Goal: Task Accomplishment & Management: Complete application form

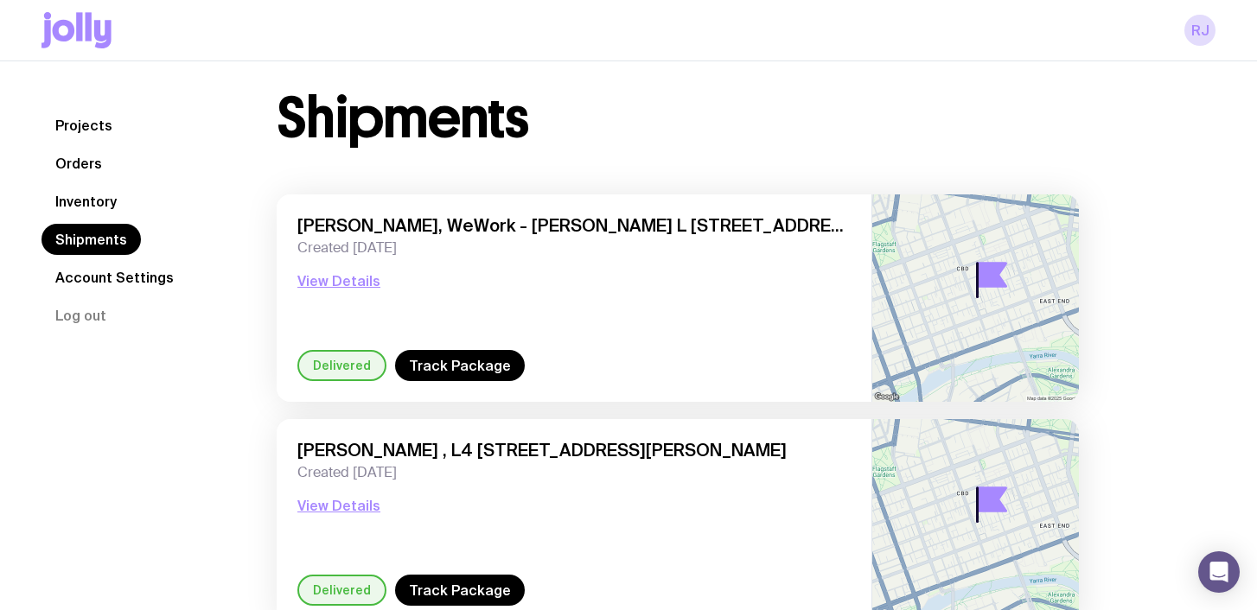
click at [108, 208] on link "Inventory" at bounding box center [86, 201] width 89 height 31
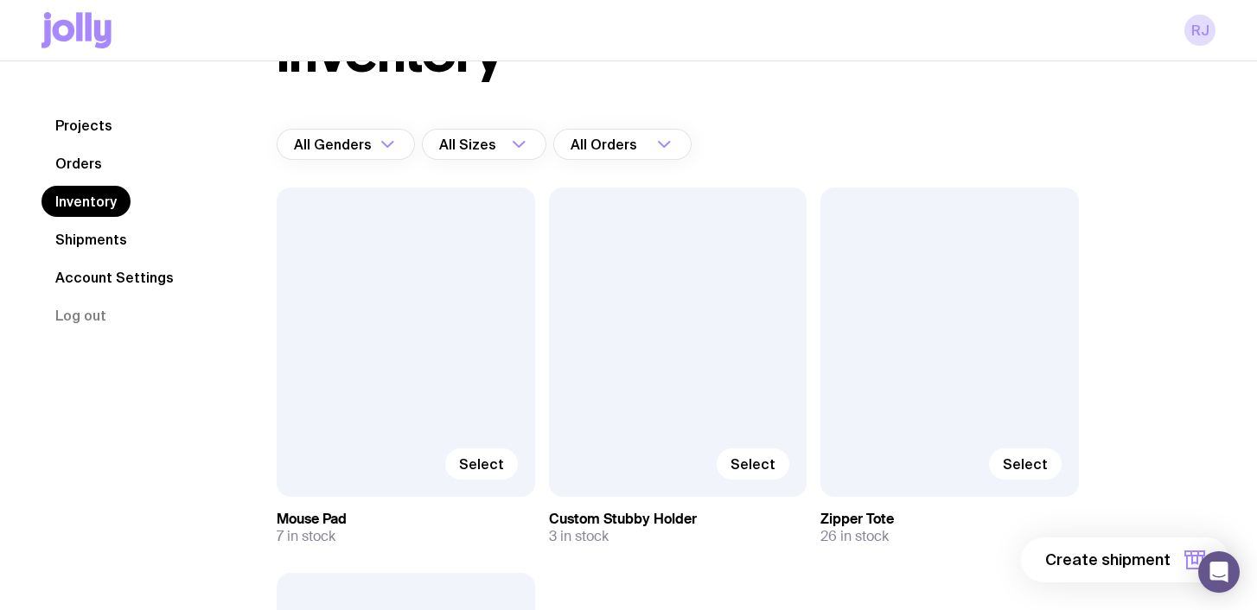
scroll to position [150, 0]
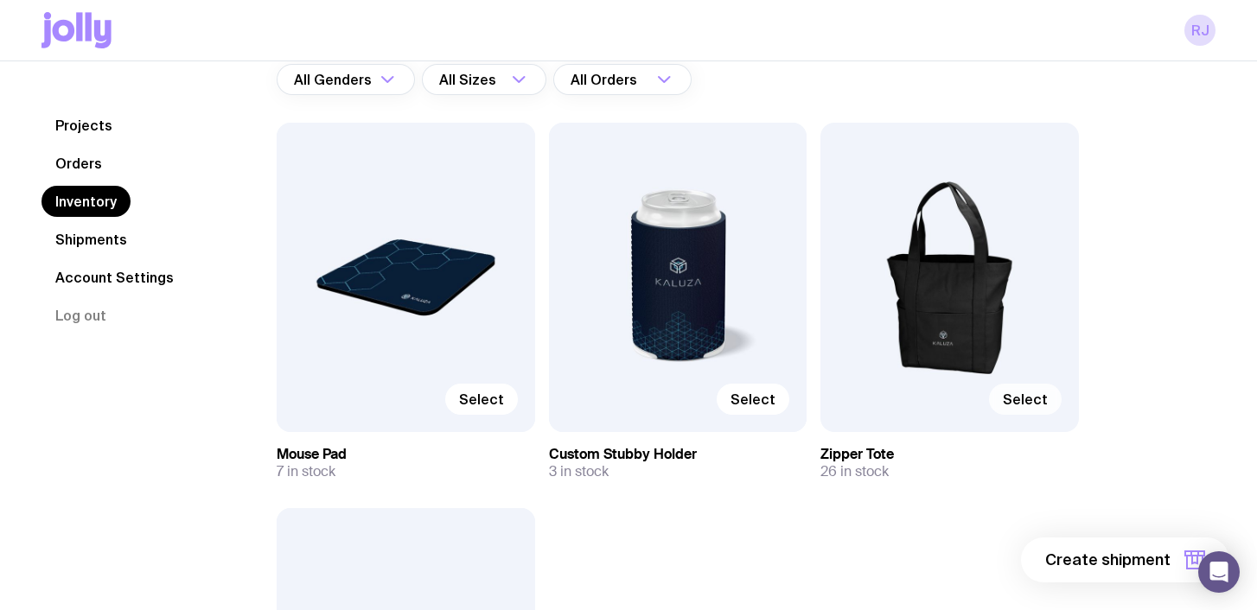
click at [1021, 393] on span "Select" at bounding box center [1025, 399] width 45 height 17
click at [0, 0] on input "Select" at bounding box center [0, 0] width 0 height 0
click at [765, 405] on span "Select" at bounding box center [753, 399] width 45 height 17
click at [0, 0] on input "Select" at bounding box center [0, 0] width 0 height 0
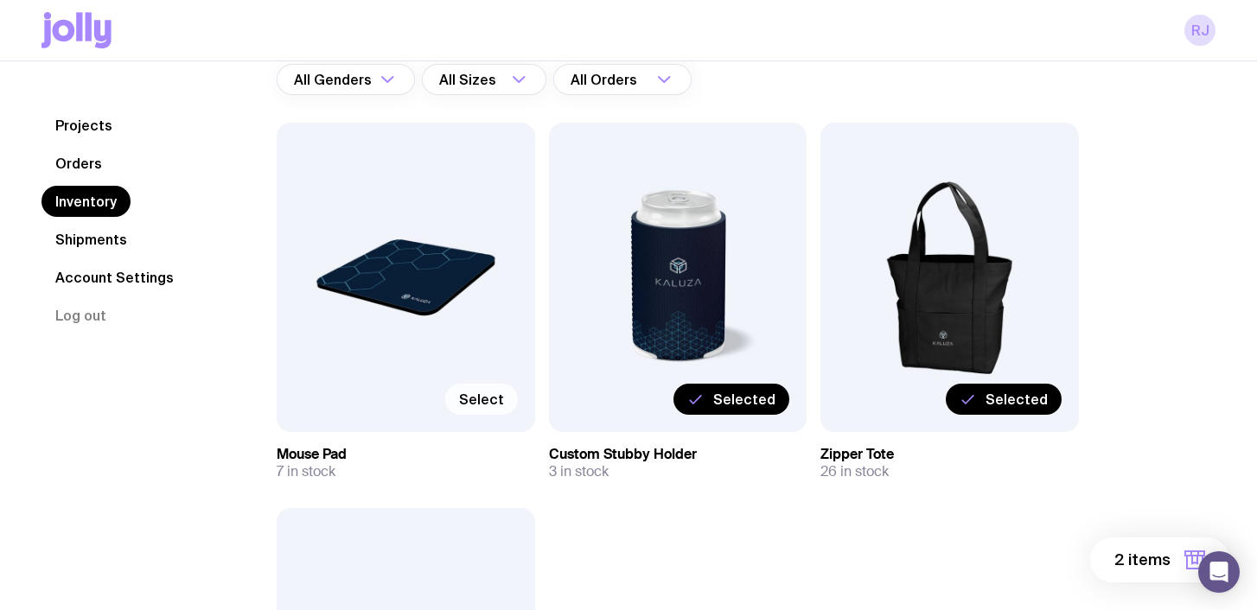
click at [490, 410] on label "Select" at bounding box center [481, 399] width 73 height 31
click at [0, 0] on input "Select" at bounding box center [0, 0] width 0 height 0
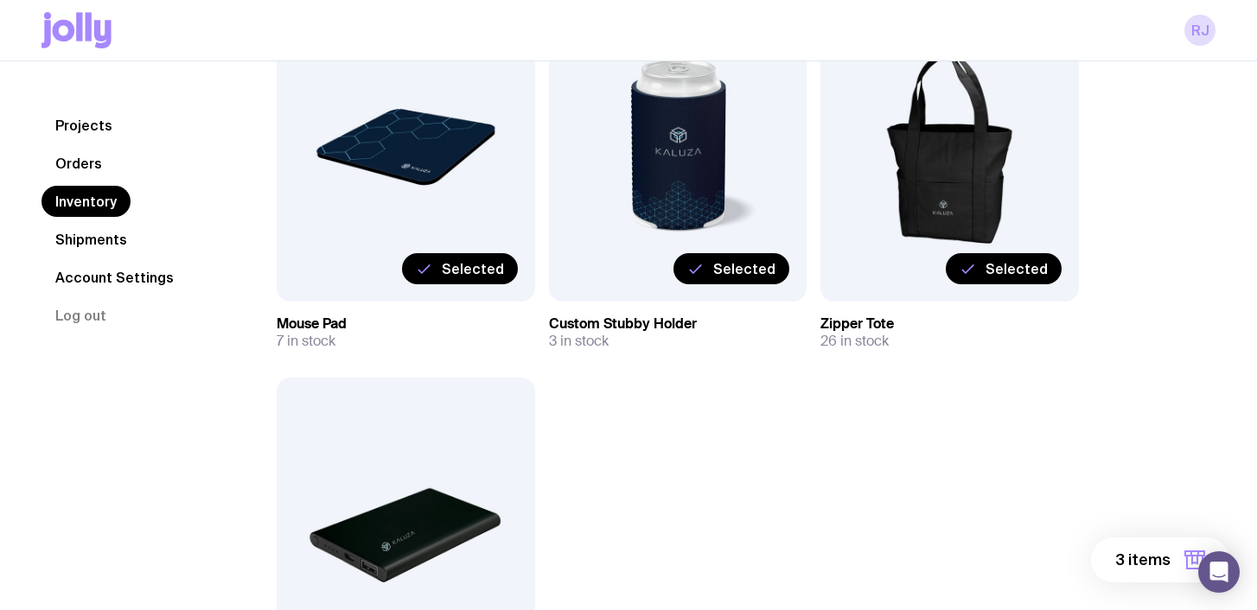
scroll to position [524, 0]
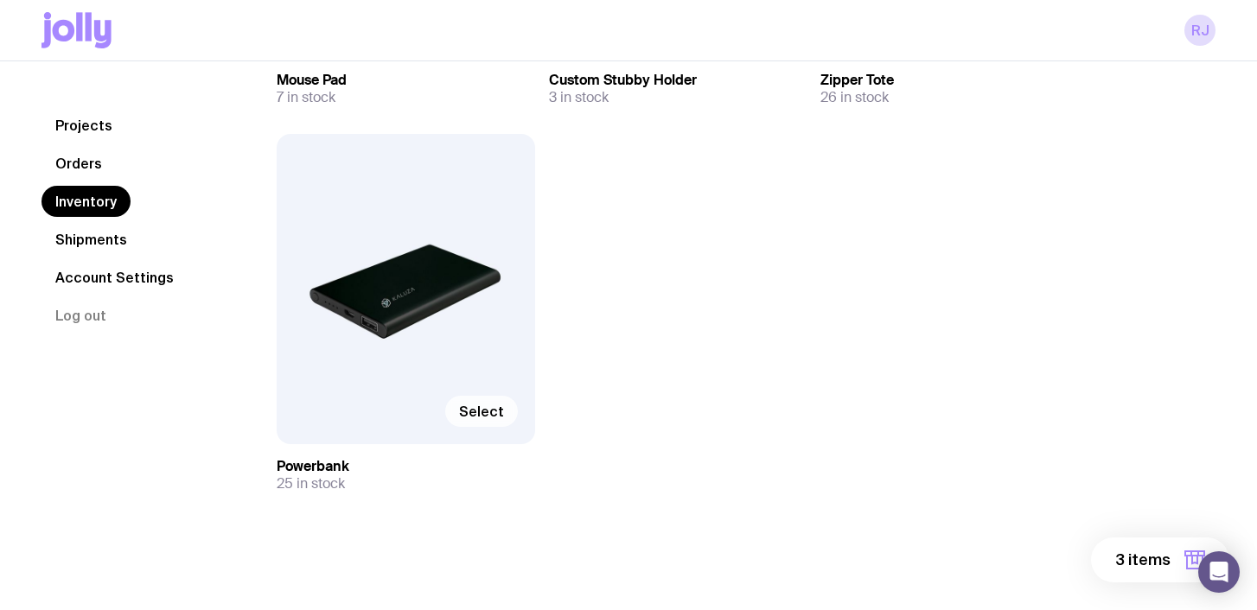
click at [483, 417] on span "Select" at bounding box center [481, 411] width 45 height 17
click at [0, 0] on input "Select" at bounding box center [0, 0] width 0 height 0
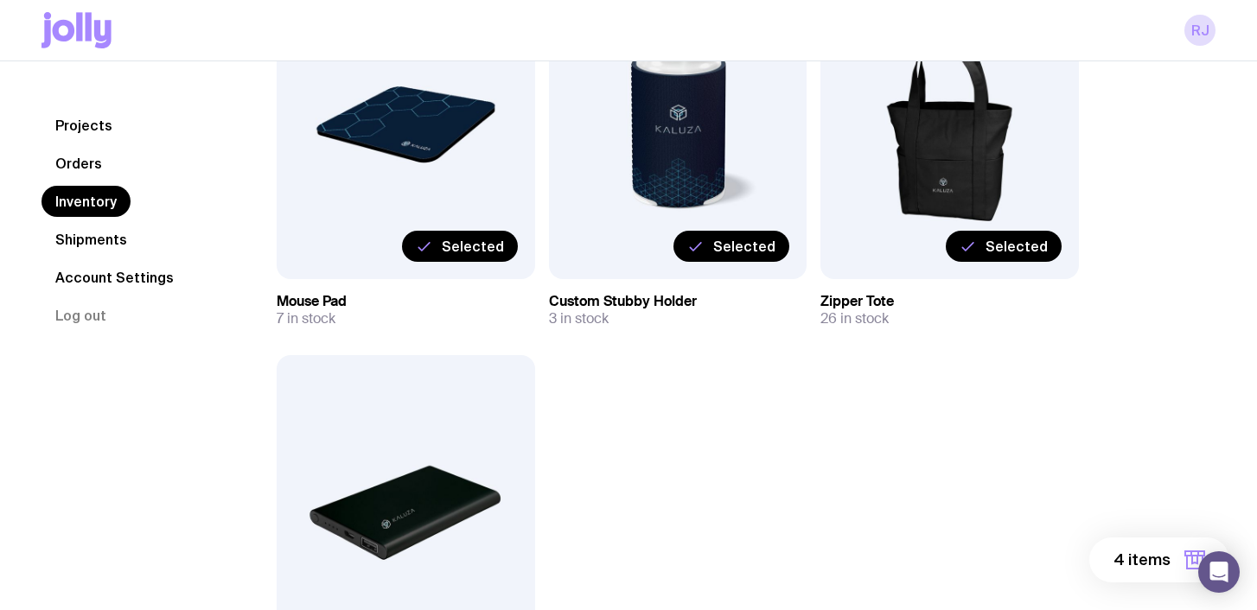
scroll to position [276, 0]
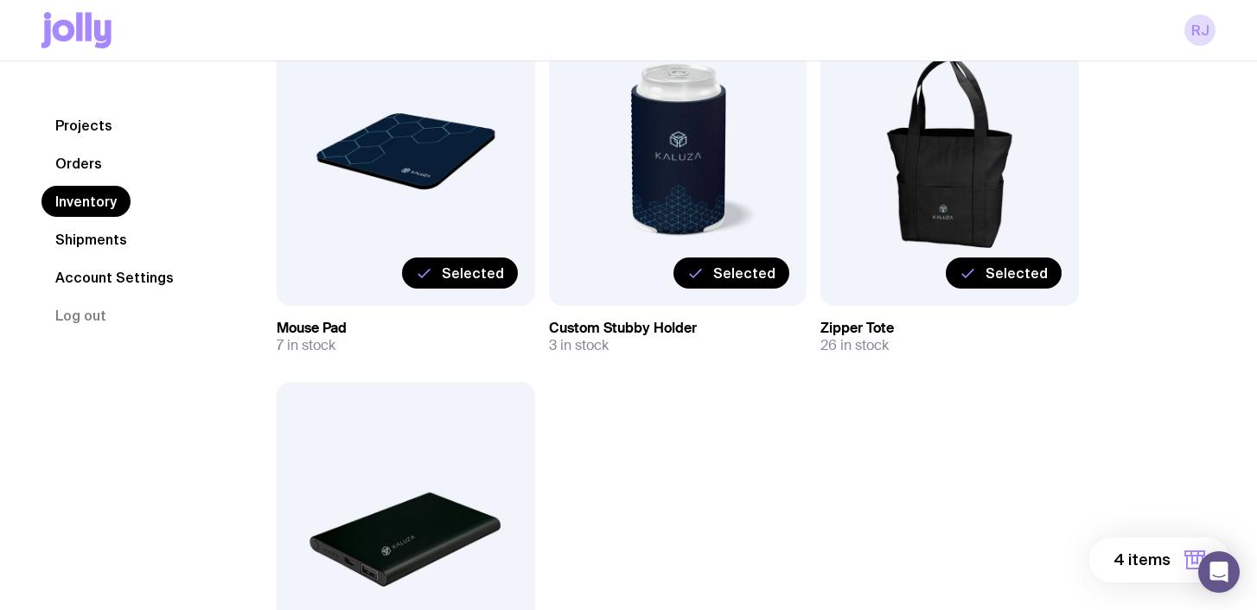
click at [98, 246] on link "Shipments" at bounding box center [91, 239] width 99 height 31
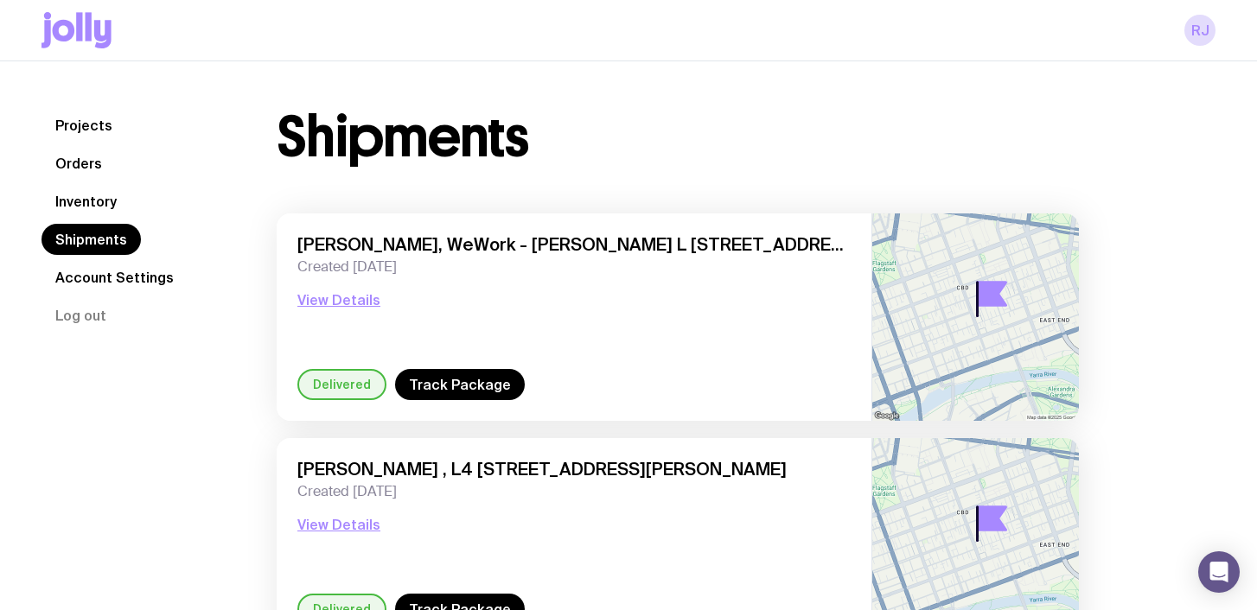
click at [105, 199] on link "Inventory" at bounding box center [86, 201] width 89 height 31
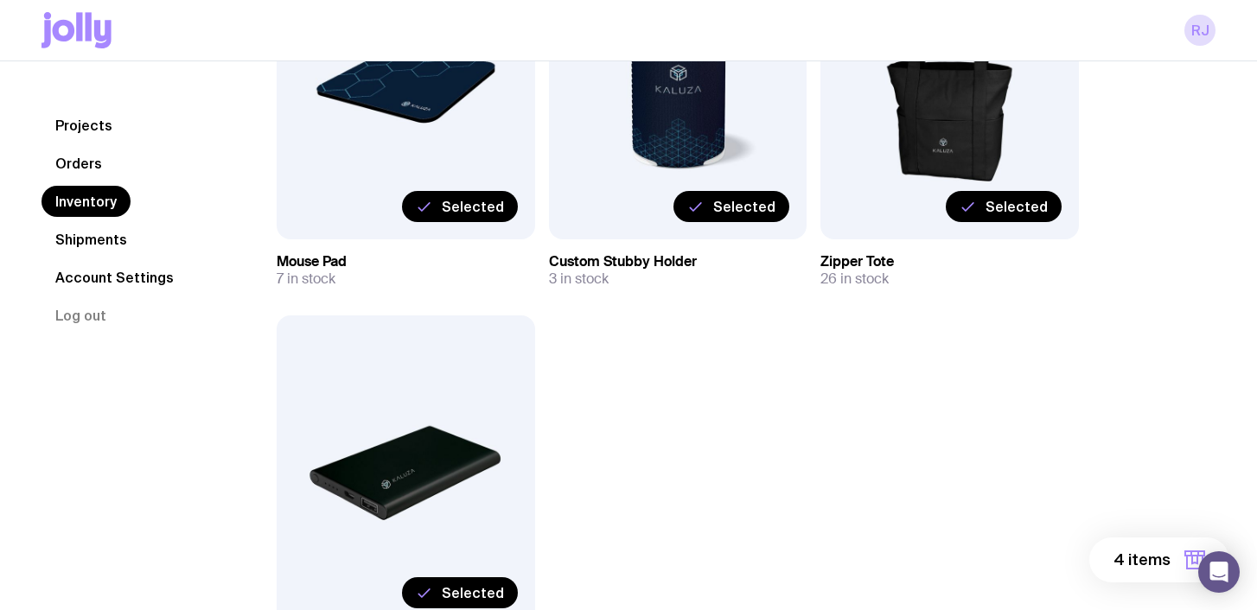
scroll to position [524, 0]
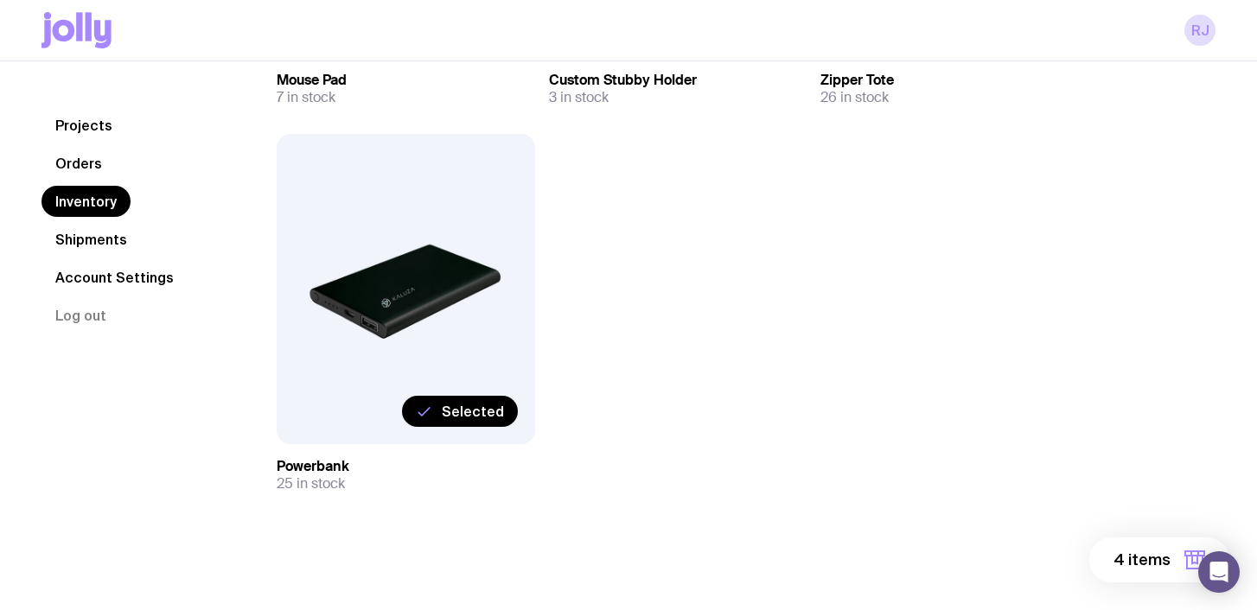
click at [1144, 559] on span "4 items" at bounding box center [1142, 560] width 57 height 21
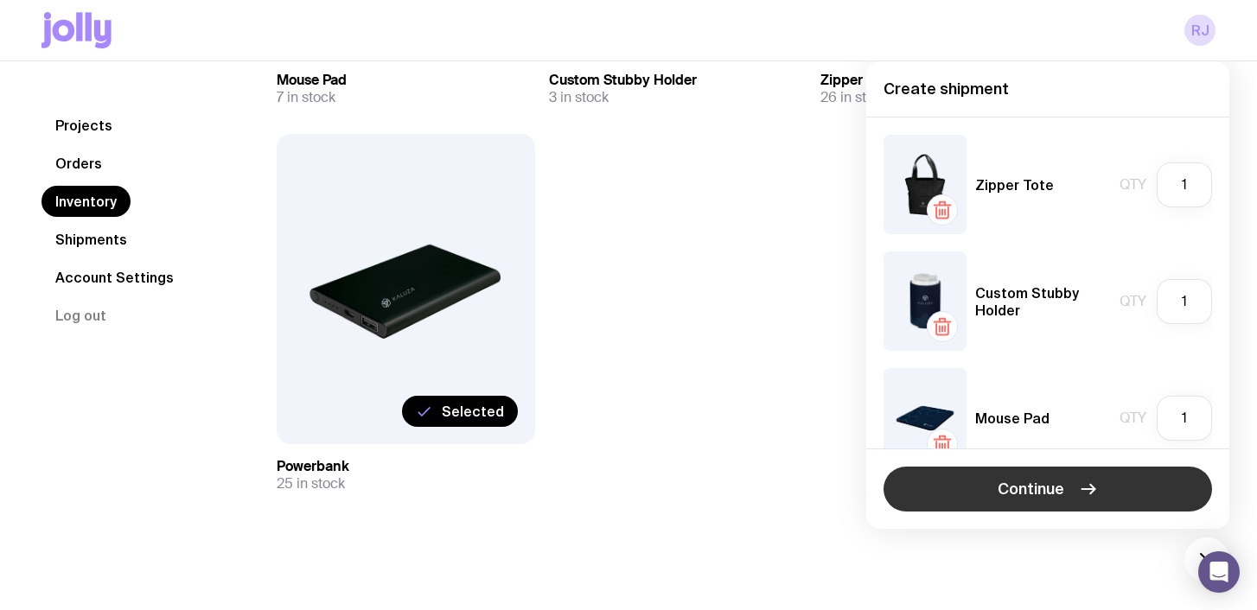
click at [1056, 491] on span "Continue" at bounding box center [1031, 489] width 67 height 21
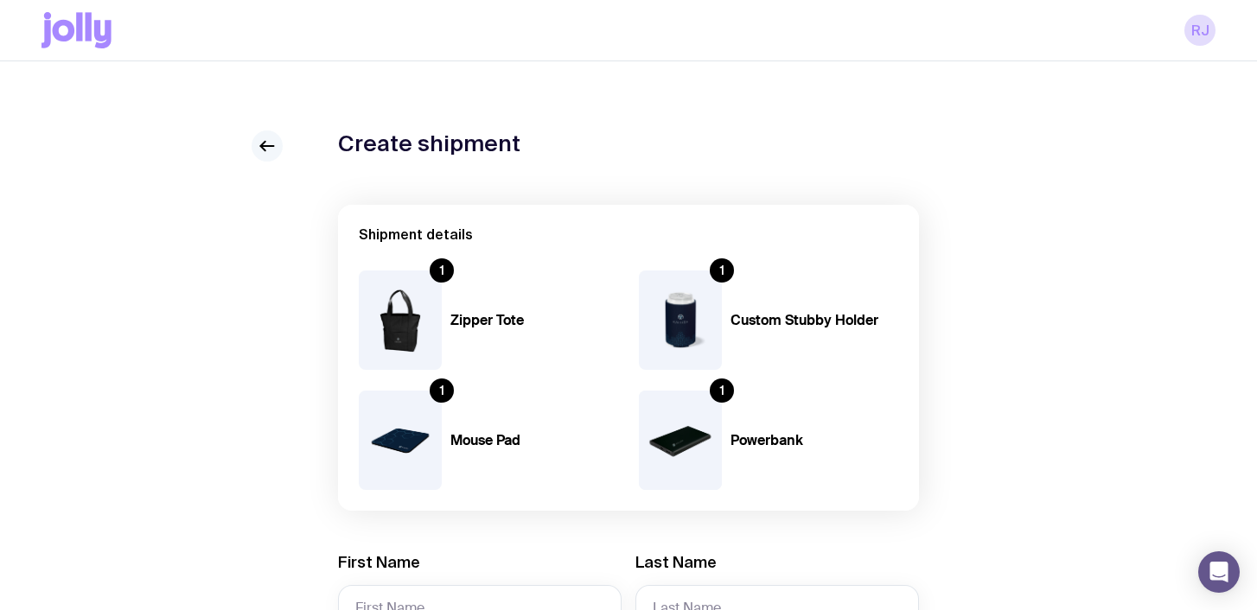
click at [259, 145] on icon at bounding box center [267, 146] width 21 height 21
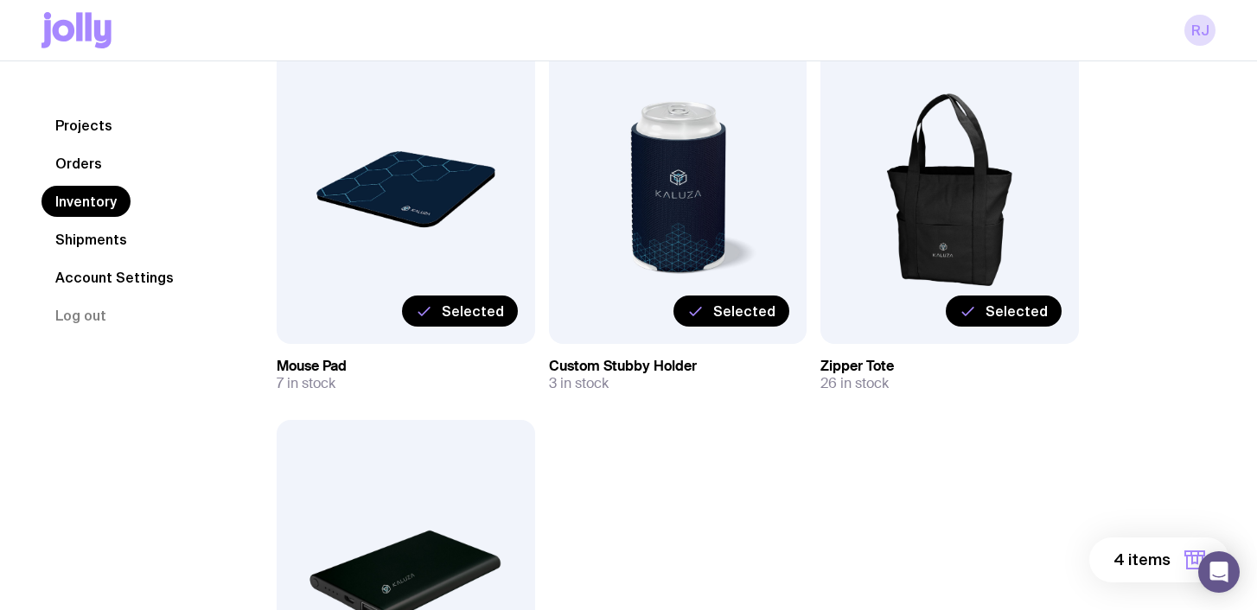
scroll to position [377, 0]
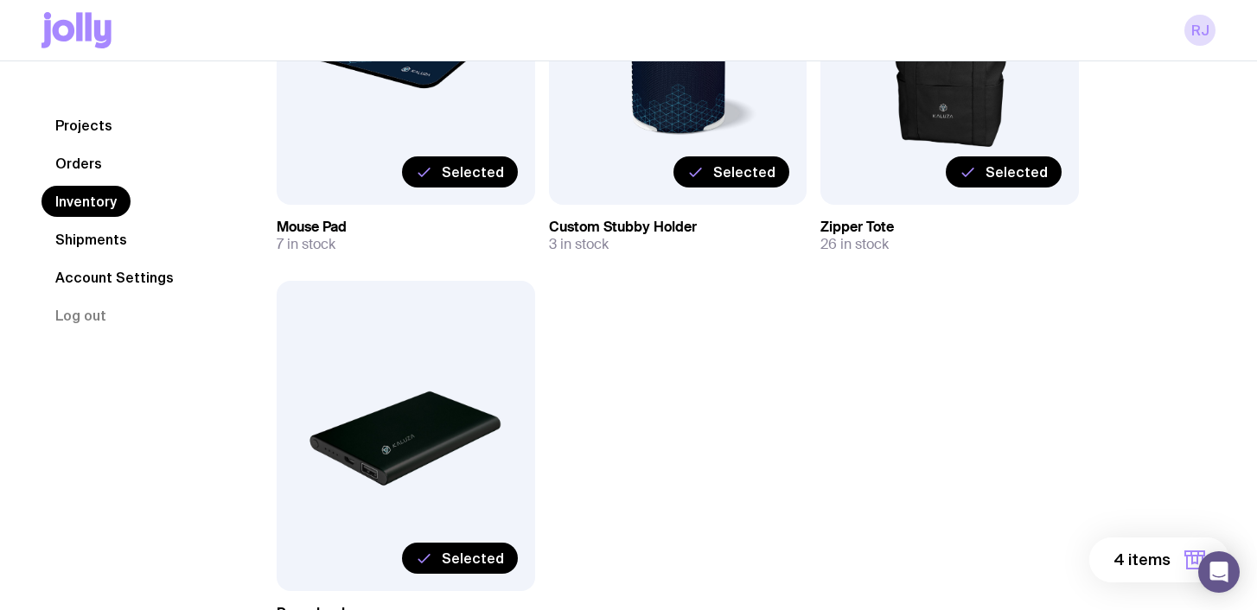
click at [1147, 548] on button "4 items" at bounding box center [1160, 560] width 140 height 45
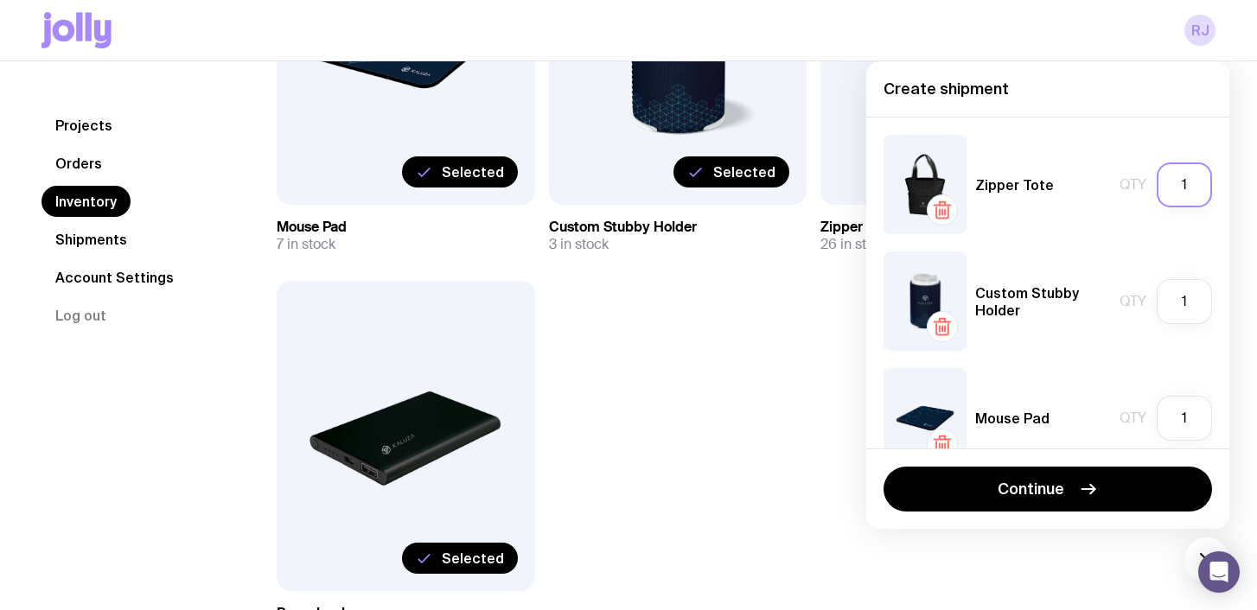
click at [1192, 192] on input "1" at bounding box center [1184, 185] width 55 height 45
type input "26"
click at [1186, 300] on input "1" at bounding box center [1184, 301] width 55 height 45
type input "3"
click at [1136, 414] on div "Qty 1" at bounding box center [1166, 418] width 93 height 45
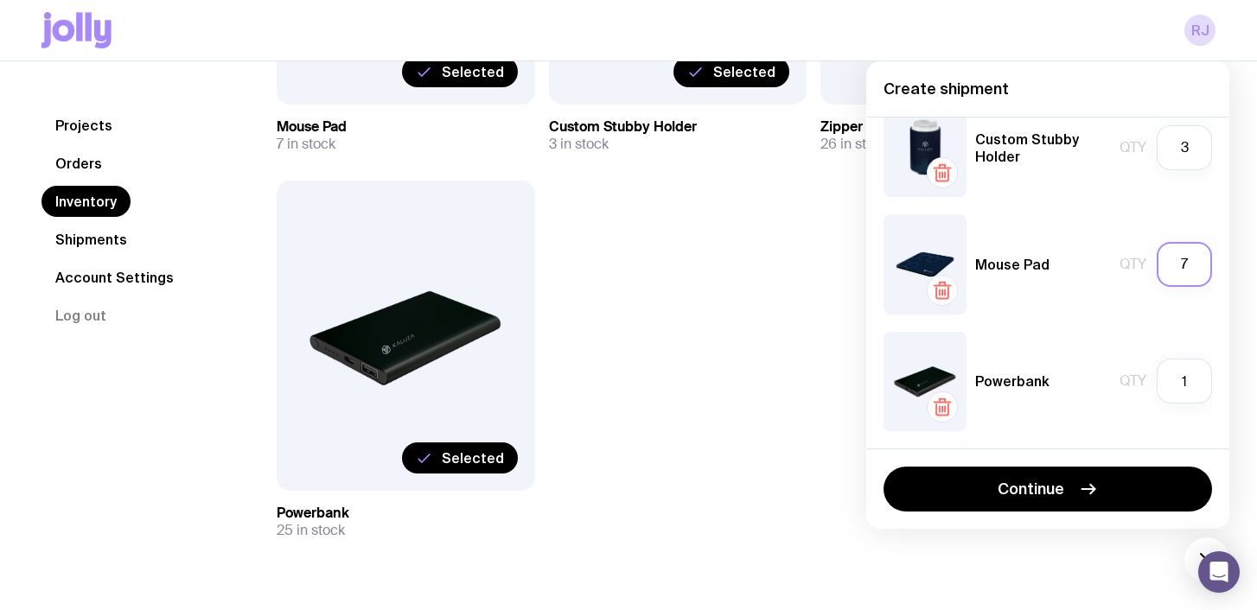
scroll to position [524, 0]
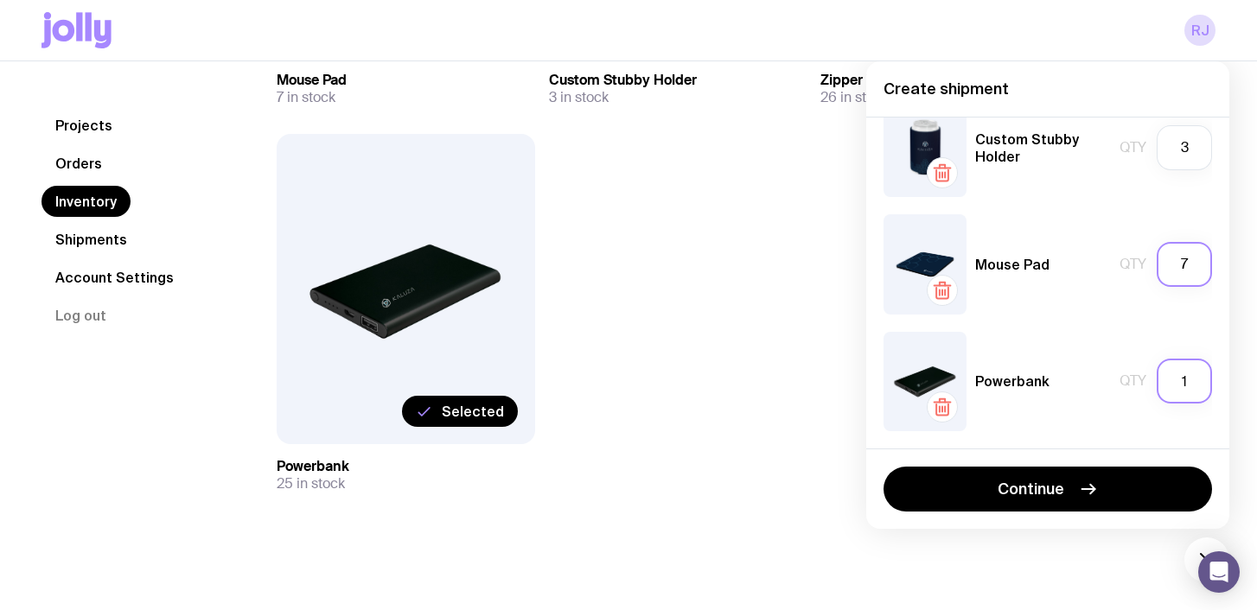
type input "7"
drag, startPoint x: 1184, startPoint y: 379, endPoint x: 1211, endPoint y: 383, distance: 27.2
click at [1211, 383] on input "1" at bounding box center [1184, 381] width 55 height 45
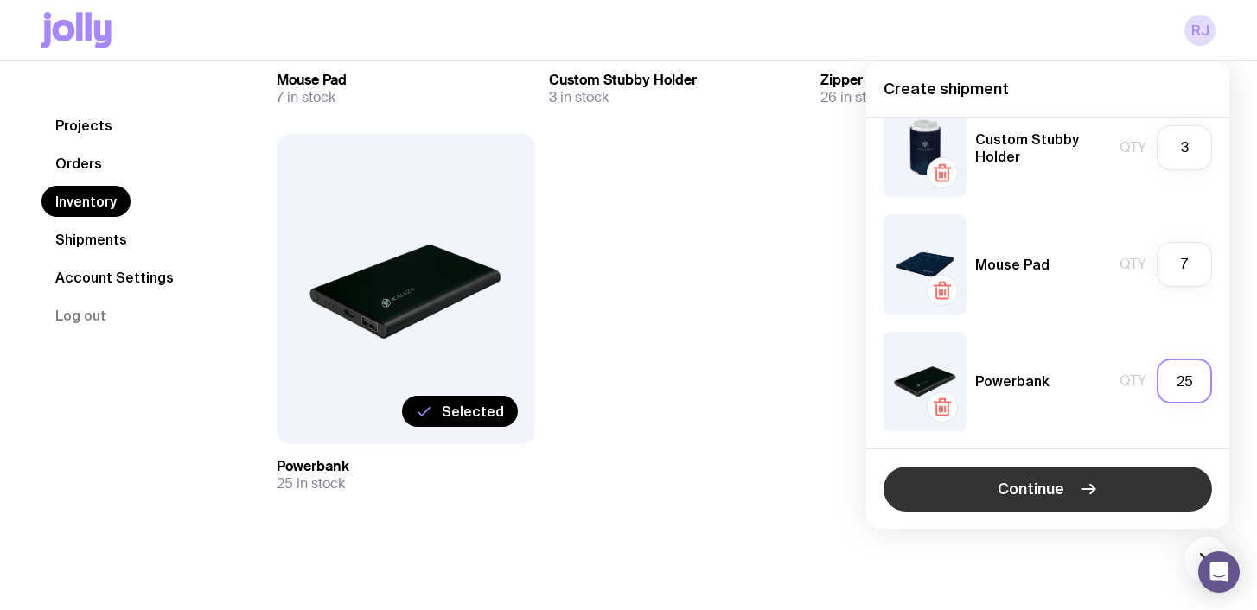
type input "25"
click at [1037, 492] on span "Continue" at bounding box center [1031, 489] width 67 height 21
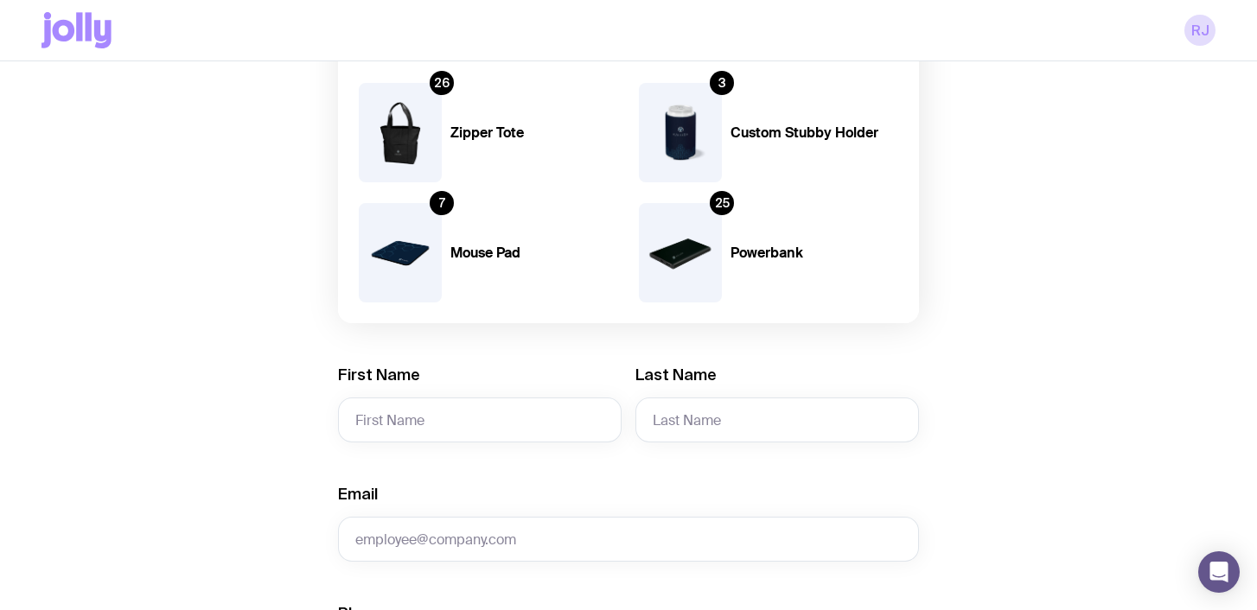
scroll to position [208, 0]
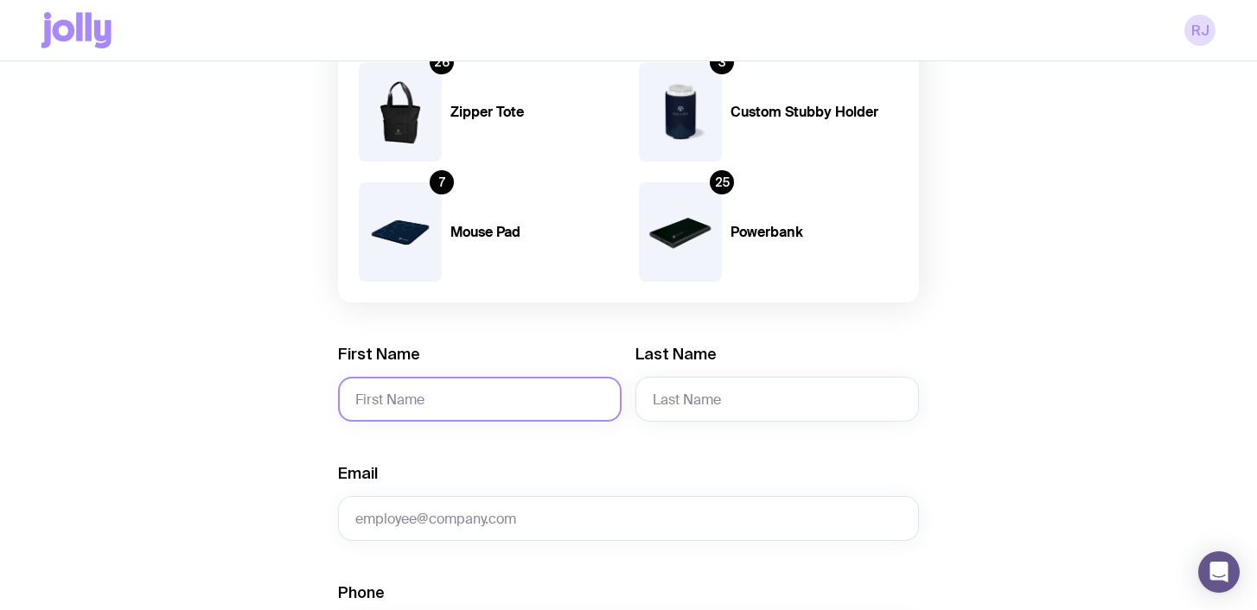
click at [526, 389] on input "First Name" at bounding box center [480, 399] width 284 height 45
type input "[PERSON_NAME]"
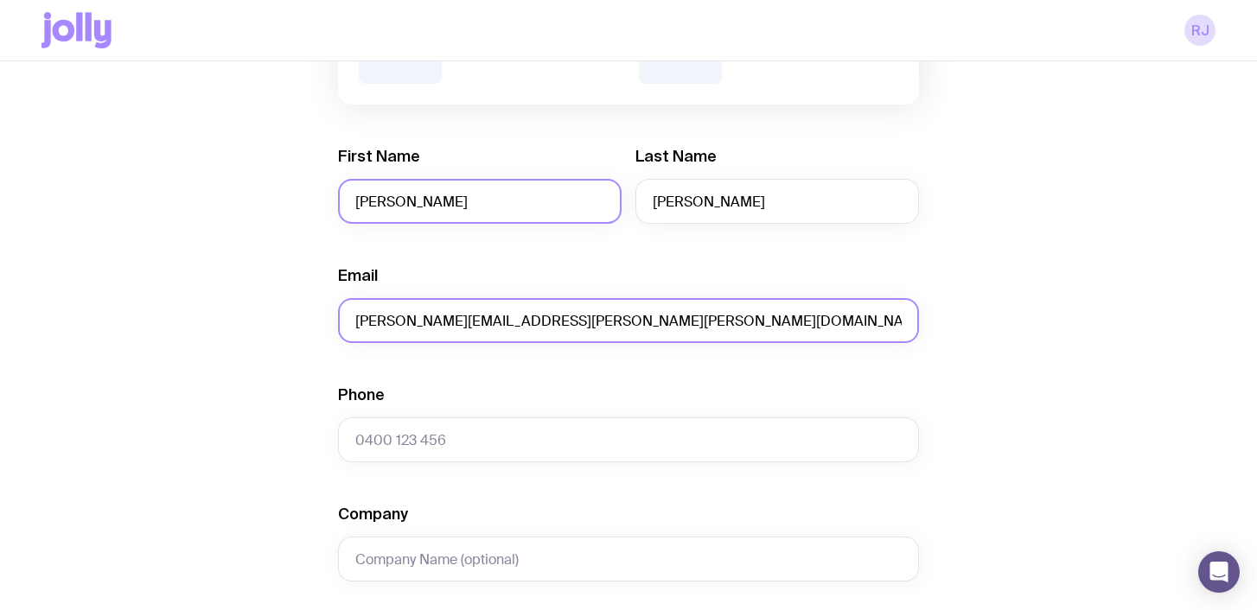
scroll to position [418, 0]
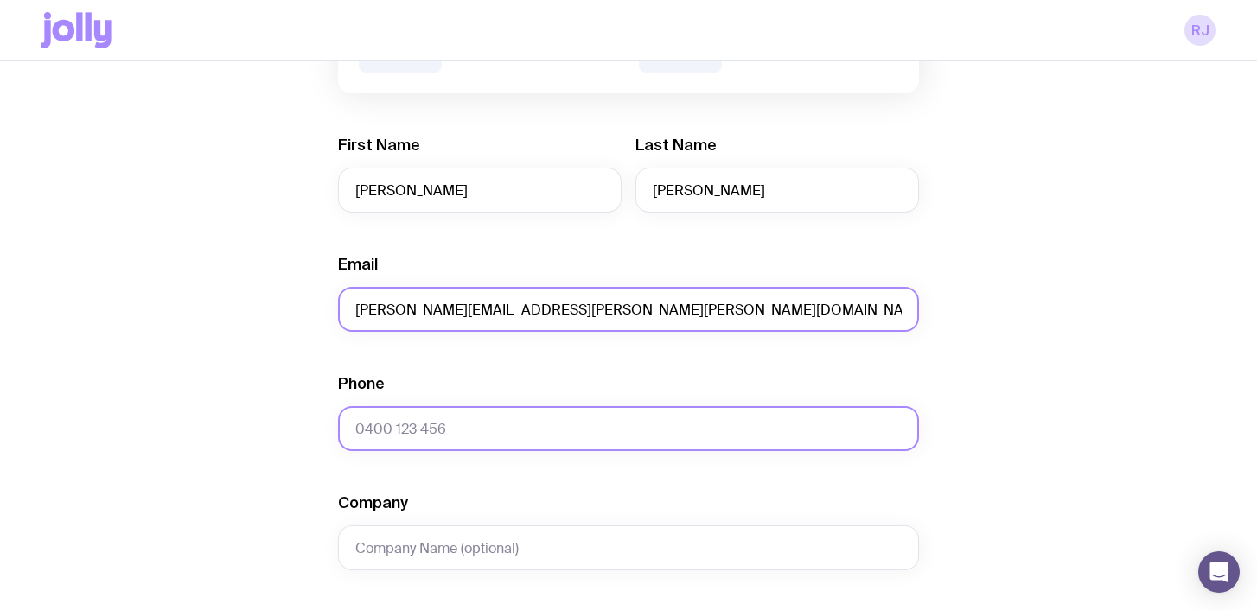
type input "[PERSON_NAME][EMAIL_ADDRESS][PERSON_NAME][PERSON_NAME][DOMAIN_NAME]"
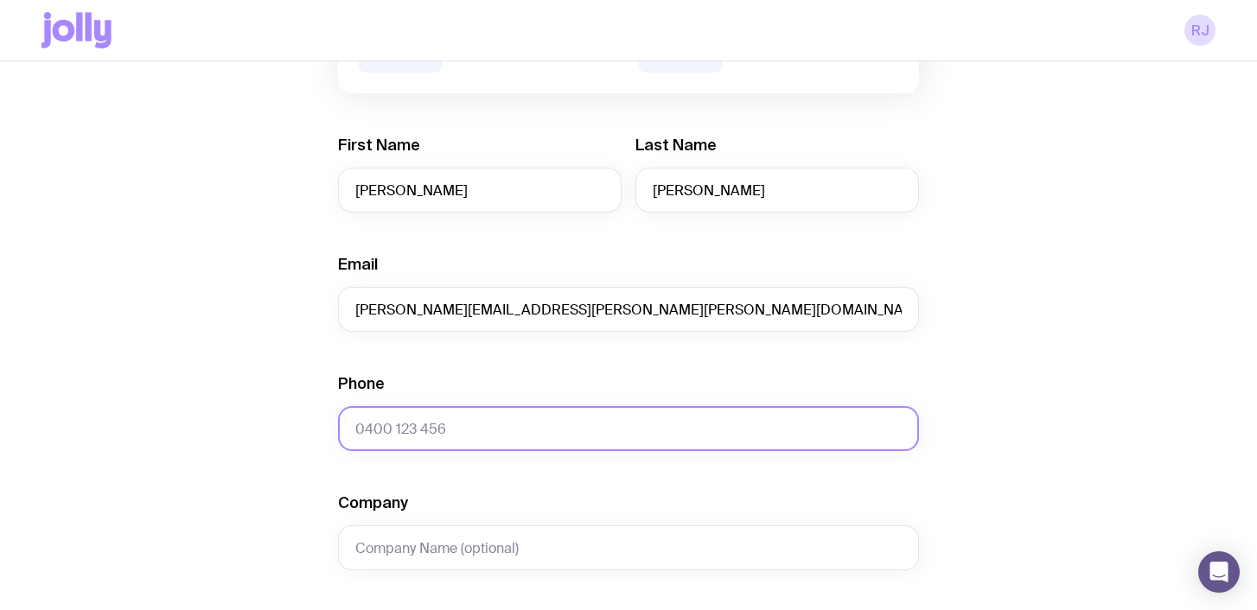
click at [499, 420] on input "Phone" at bounding box center [628, 428] width 581 height 45
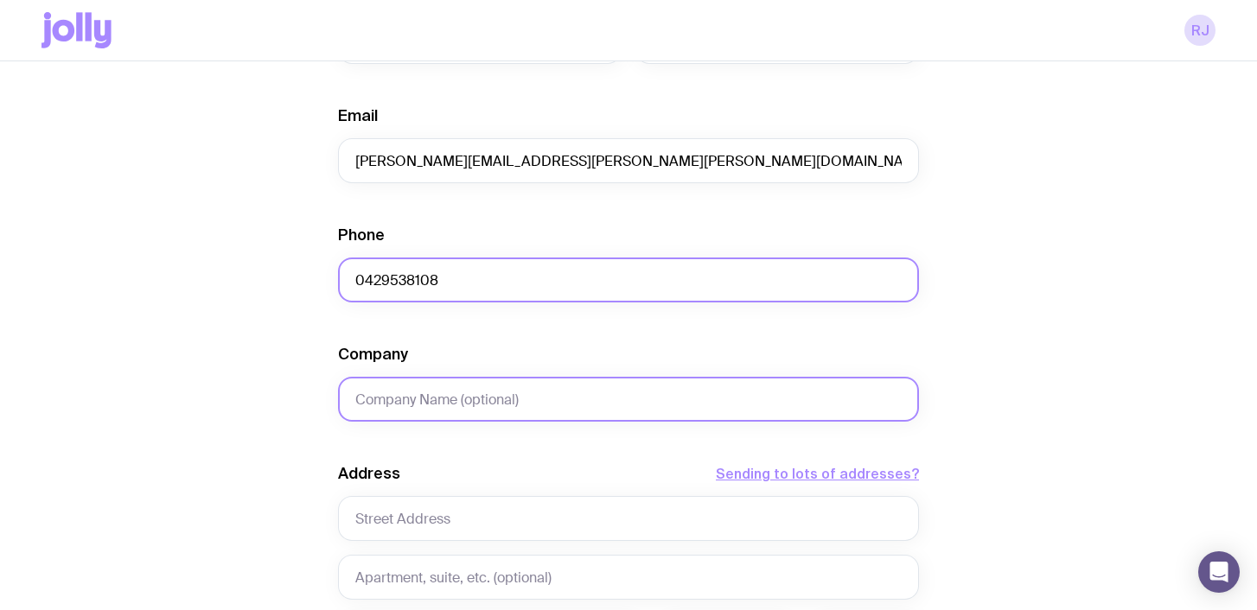
type input "0429538108"
click at [515, 400] on input "Company" at bounding box center [628, 399] width 581 height 45
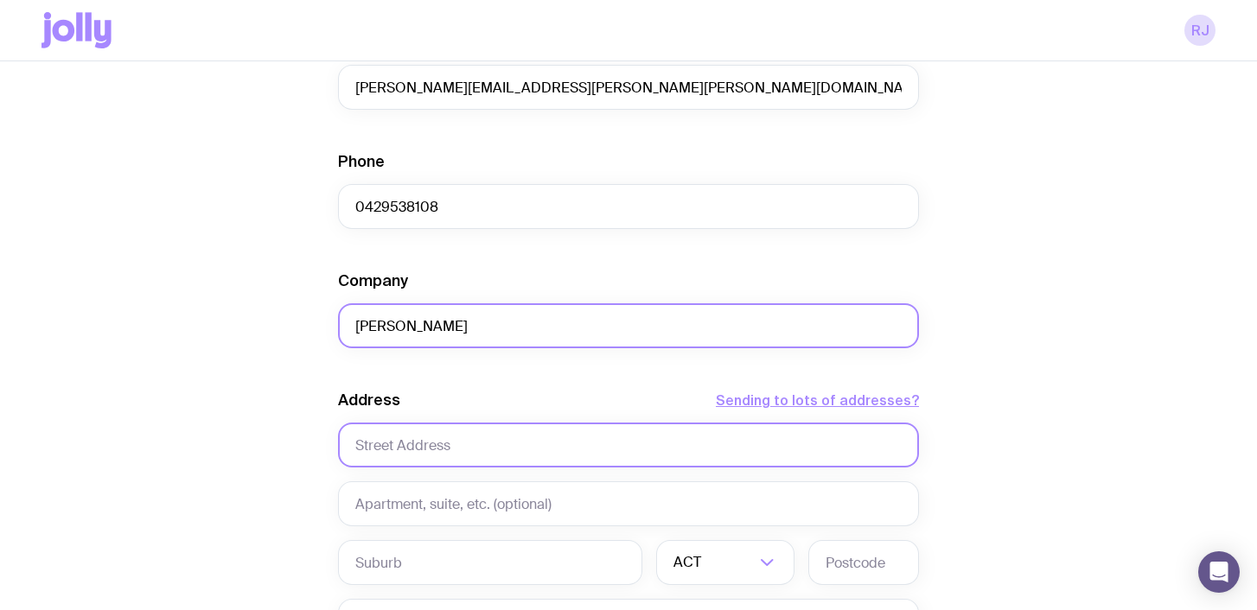
scroll to position [889, 0]
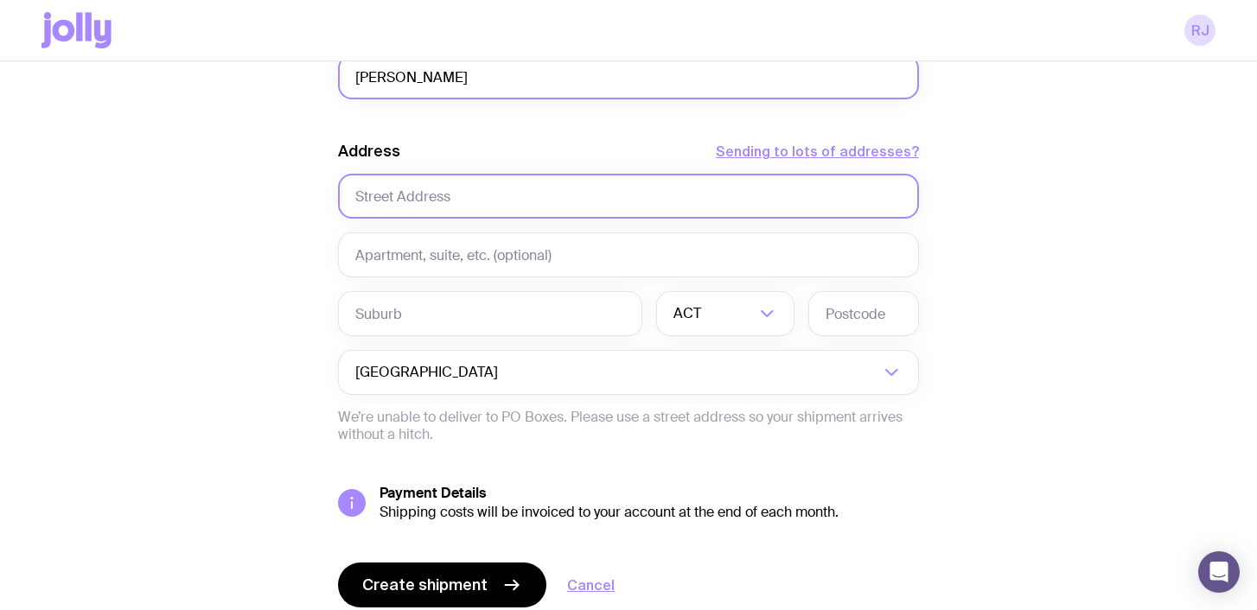
type input "[PERSON_NAME]"
click at [404, 196] on input "text" at bounding box center [628, 196] width 581 height 45
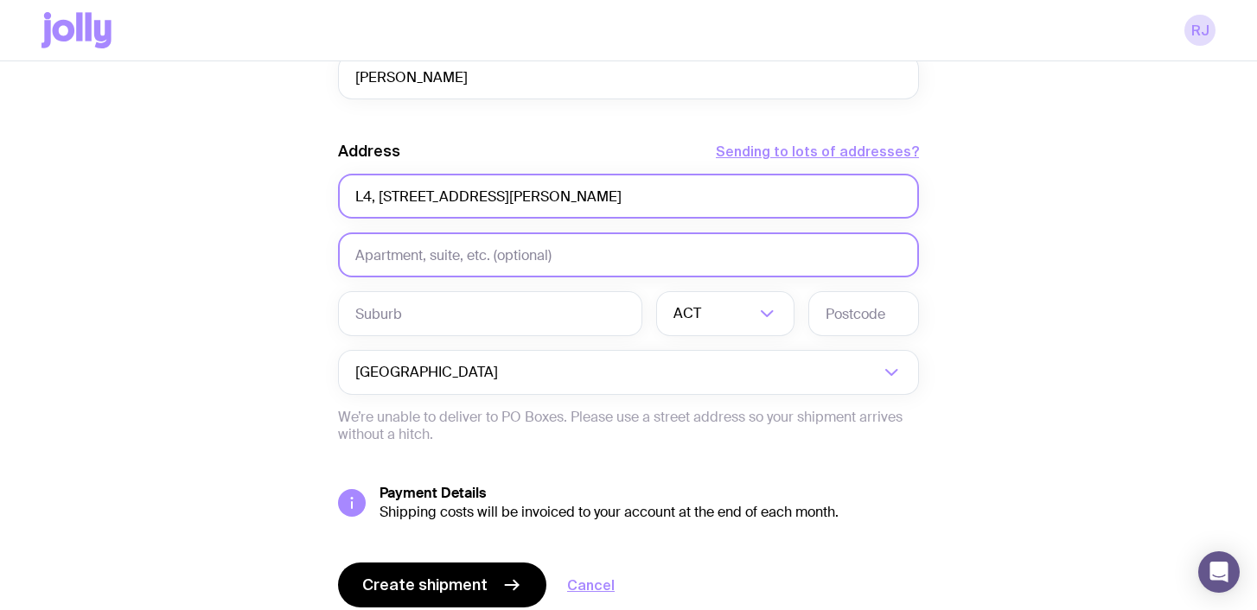
type input "L4, [STREET_ADDRESS][PERSON_NAME]"
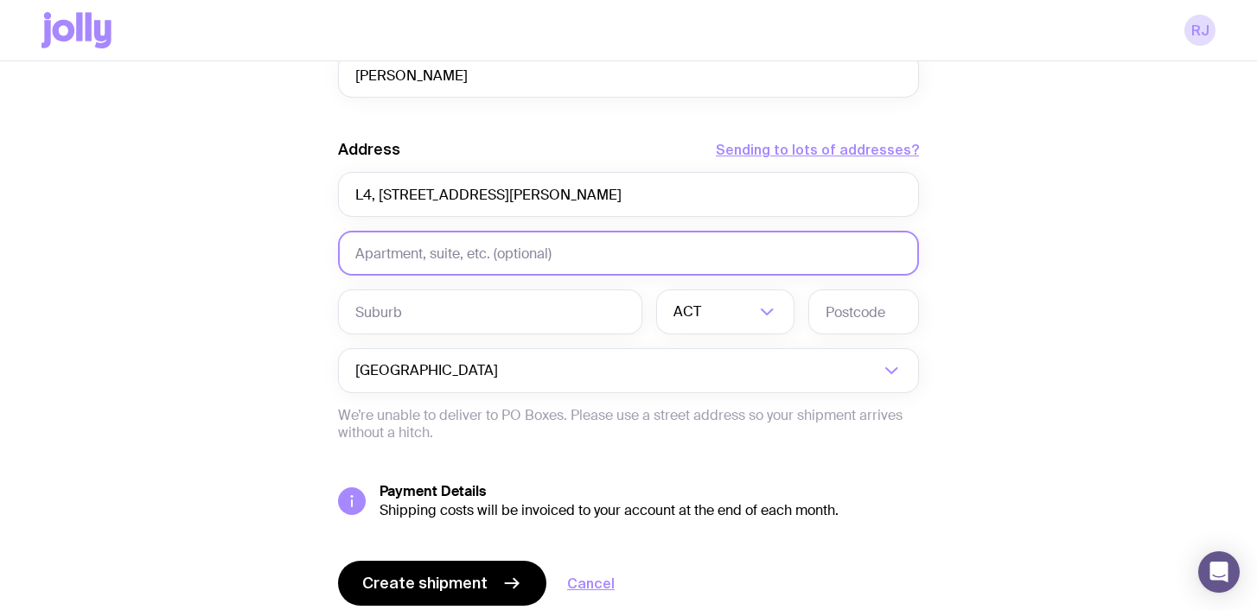
click at [484, 253] on input "text" at bounding box center [628, 253] width 581 height 45
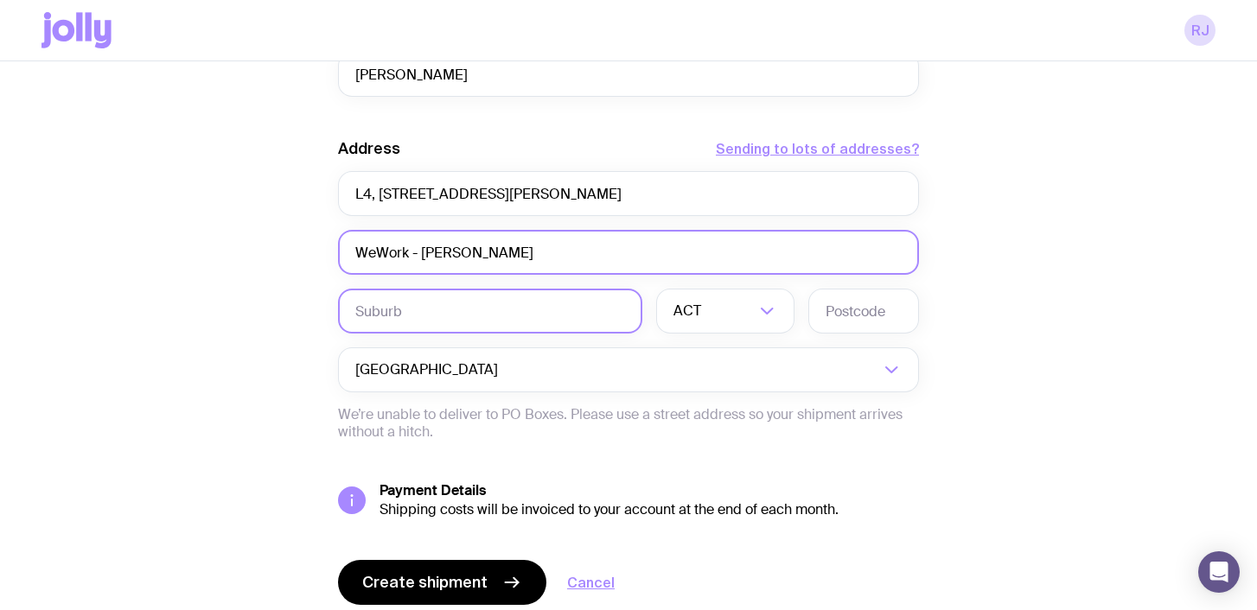
type input "WeWork - [PERSON_NAME]"
click at [489, 305] on input "text" at bounding box center [490, 311] width 304 height 45
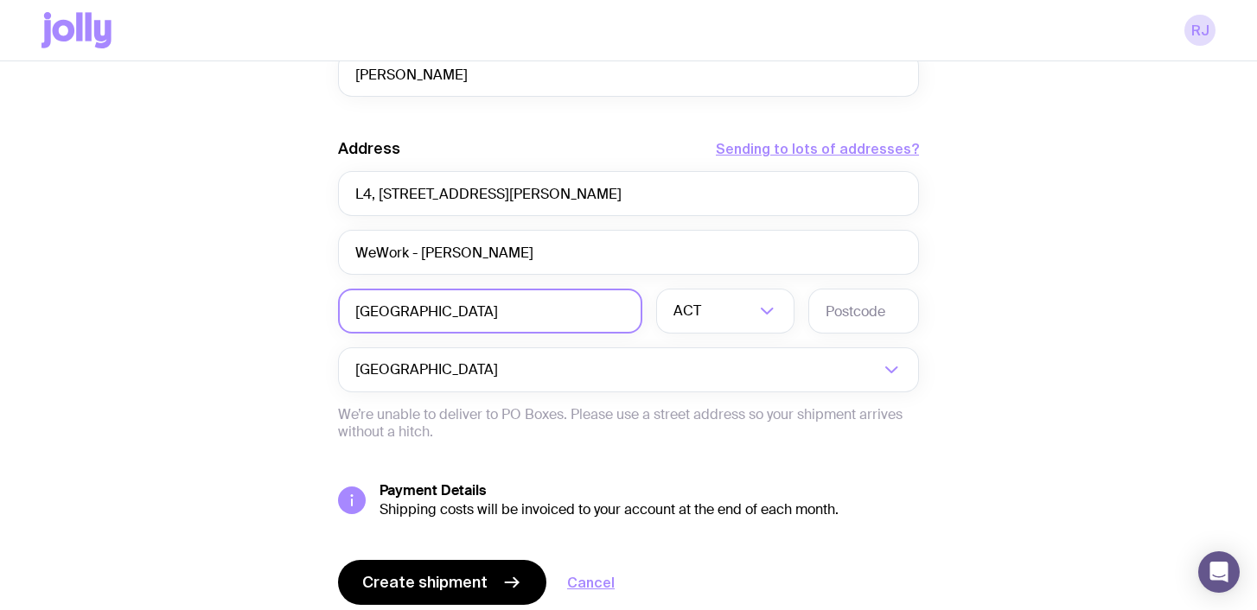
type input "[GEOGRAPHIC_DATA]"
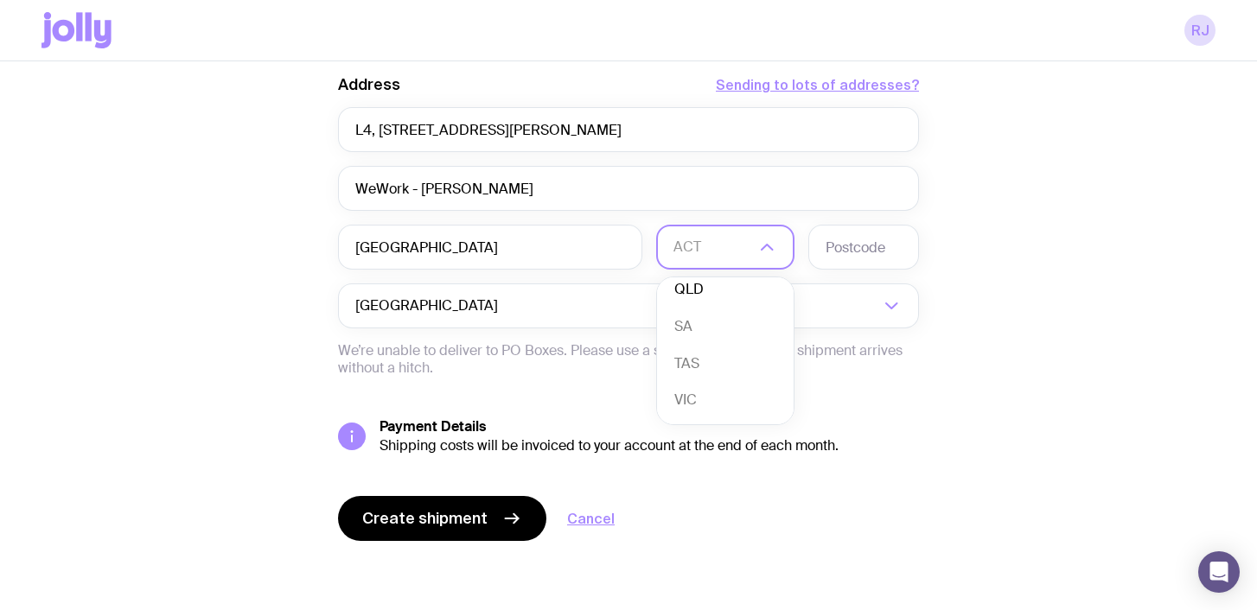
scroll to position [157, 0]
click at [692, 370] on li "VIC" at bounding box center [725, 365] width 137 height 37
click at [848, 252] on input "text" at bounding box center [864, 247] width 111 height 45
type input "3000"
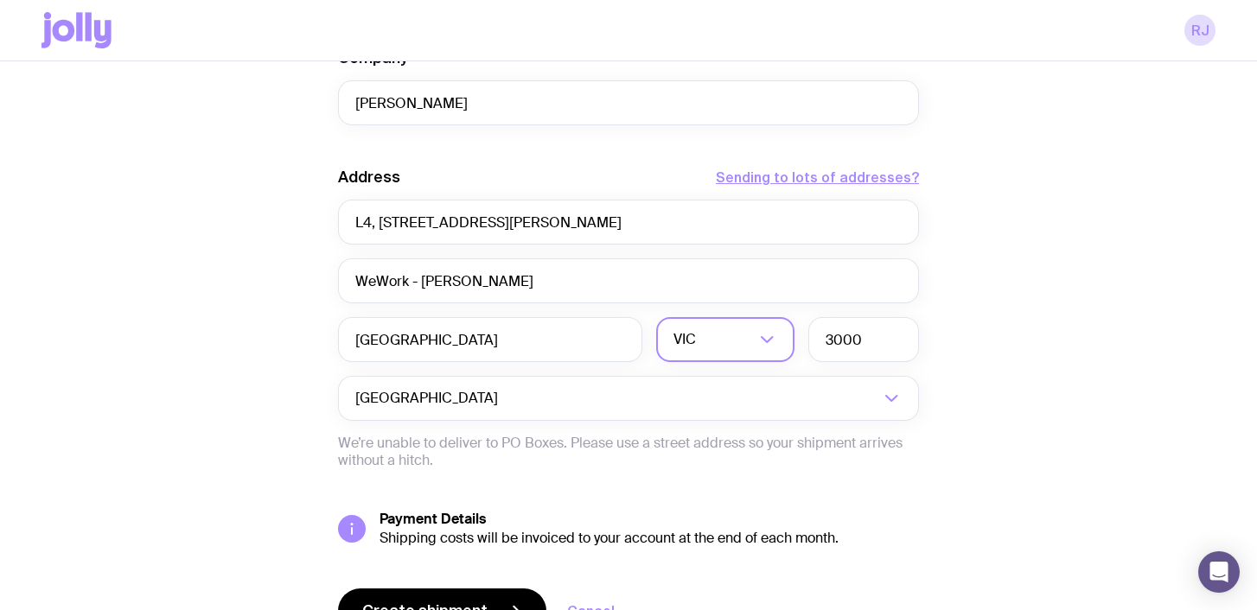
scroll to position [956, 0]
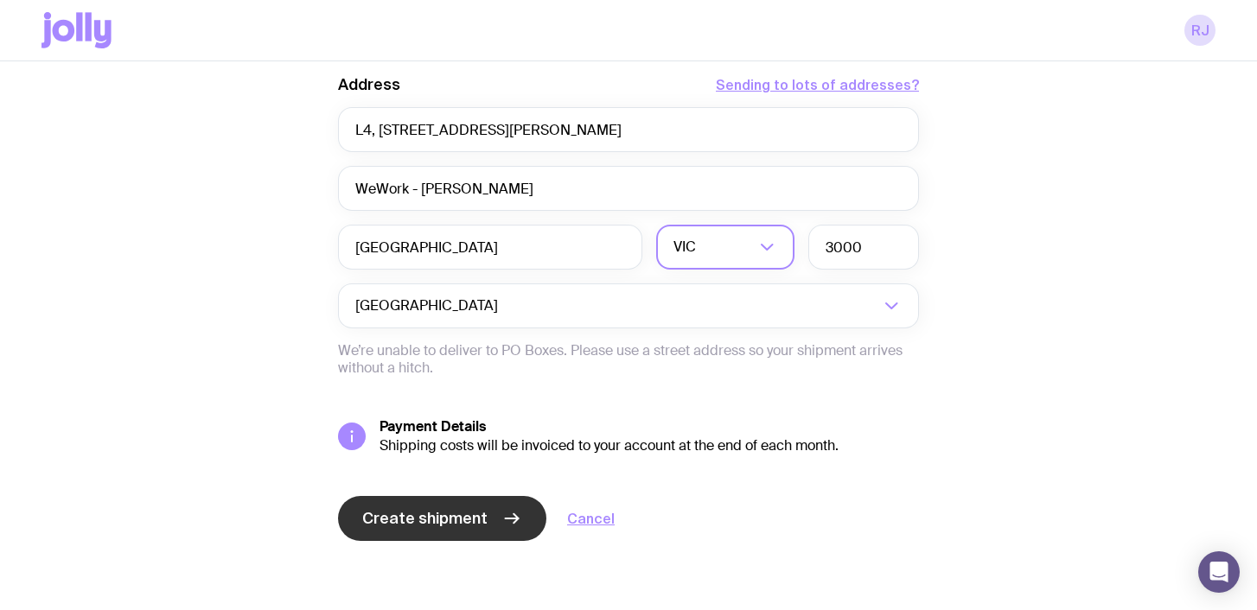
click at [411, 519] on span "Create shipment" at bounding box center [424, 518] width 125 height 21
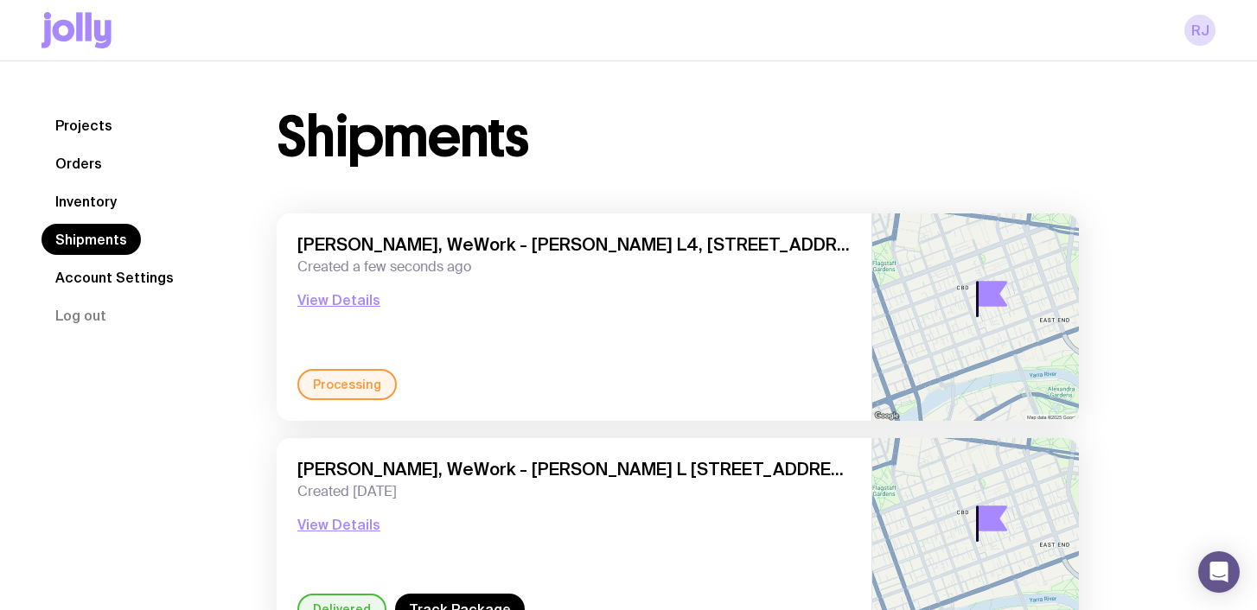
scroll to position [34, 0]
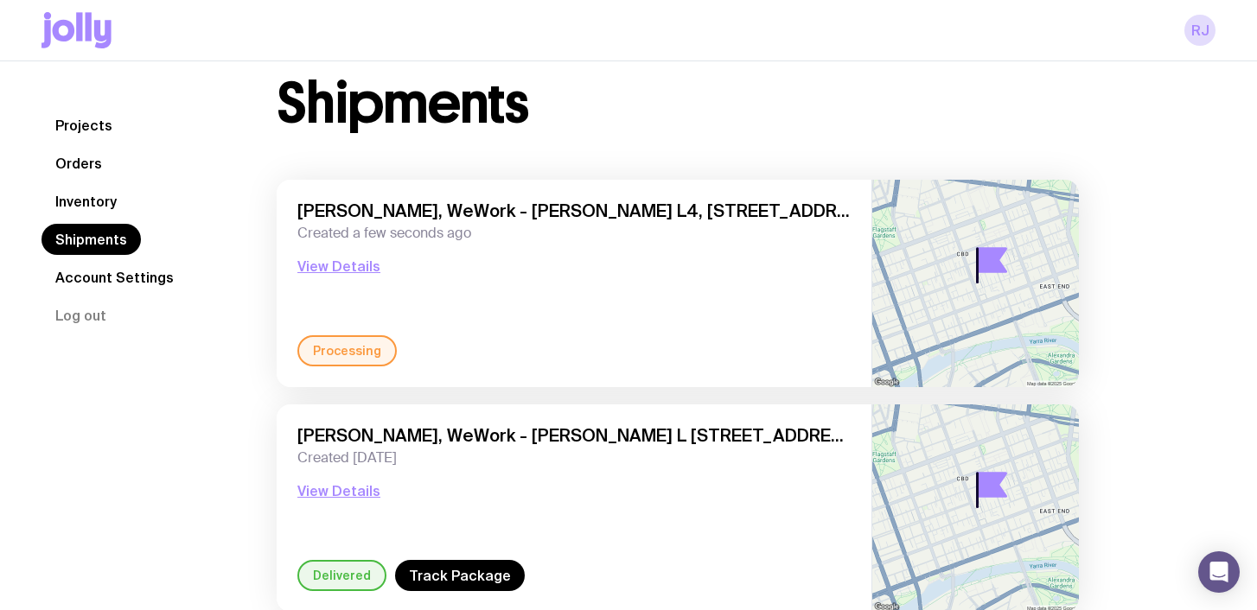
click at [100, 204] on link "Inventory" at bounding box center [86, 201] width 89 height 31
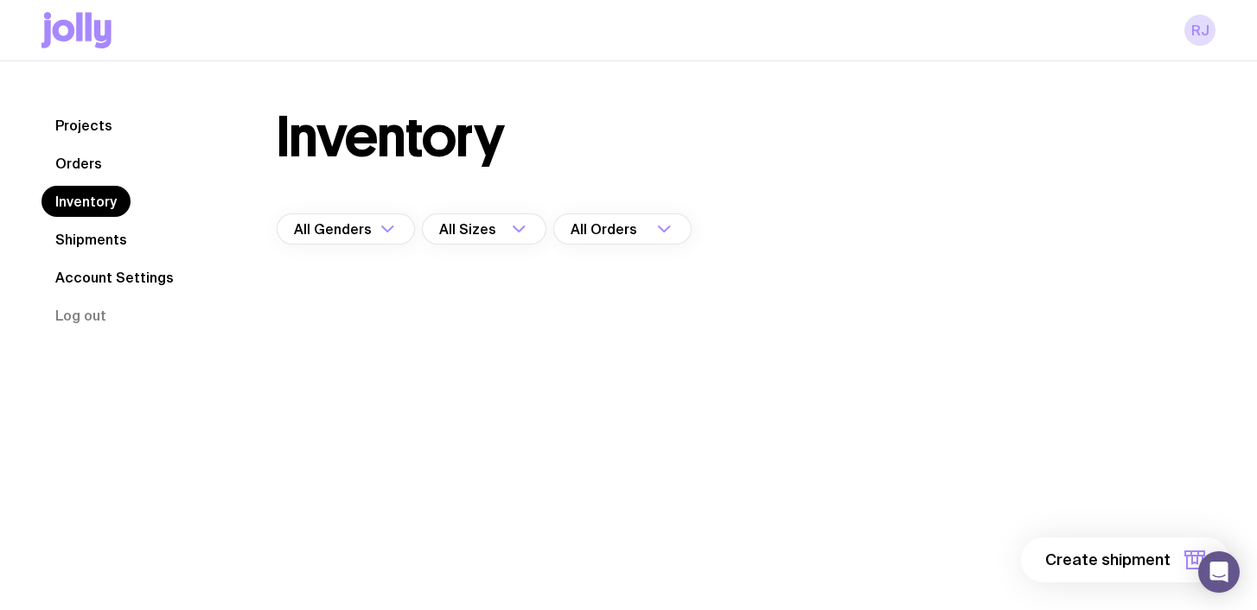
click at [83, 127] on link "Projects" at bounding box center [84, 125] width 85 height 31
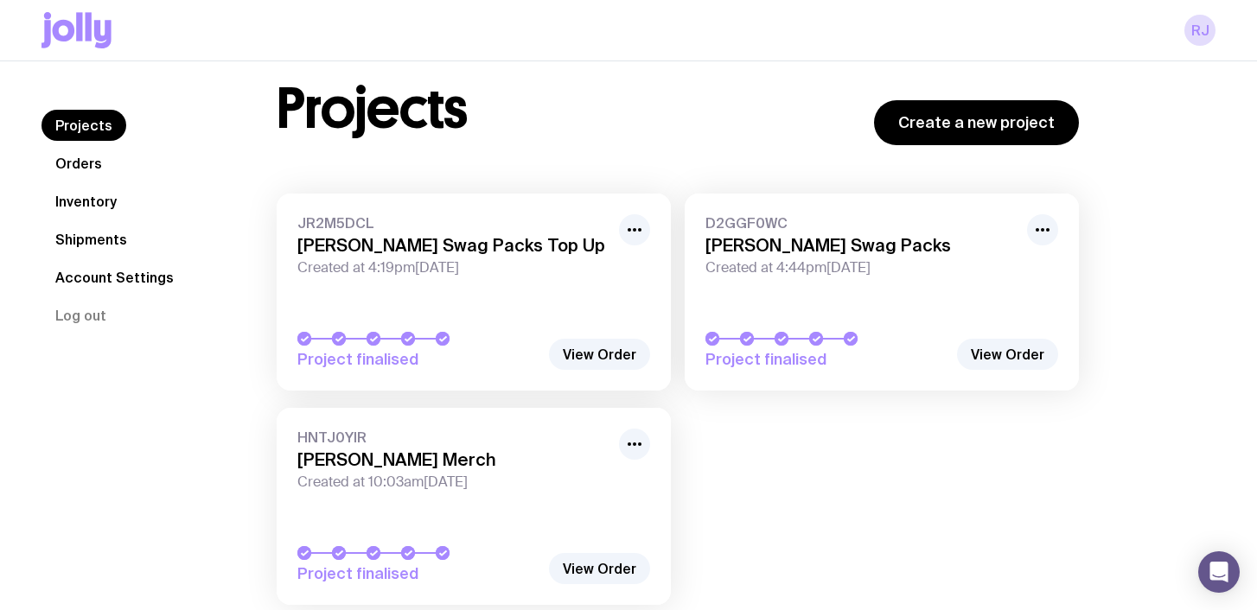
scroll to position [20, 0]
